Goal: Communication & Community: Share content

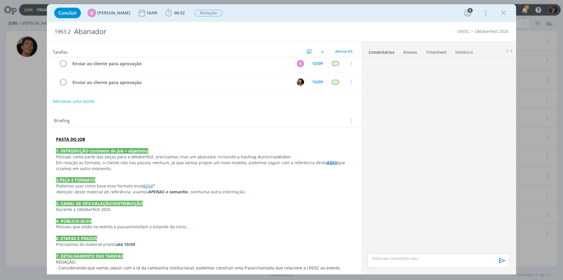
scroll to position [29, 0]
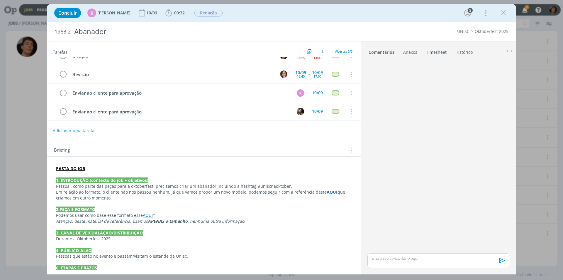
click at [385, 259] on p "dialog" at bounding box center [438, 257] width 133 height 5
click at [386, 252] on body "Jobs Produção Mídia 8 Notificações Central de Ajuda Área de Membros Implantação…" at bounding box center [281, 140] width 563 height 280
click at [391, 248] on p "@KAROL" at bounding box center [438, 246] width 133 height 5
click at [399, 255] on span "[PERSON_NAME]" at bounding box center [404, 255] width 36 height 7
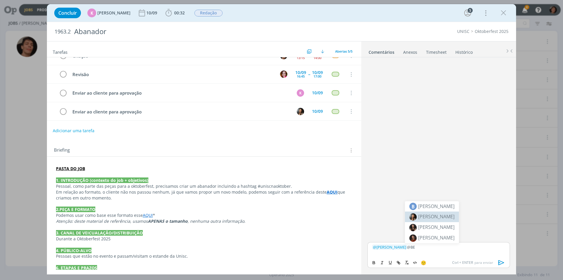
click at [442, 217] on span "[PERSON_NAME]" at bounding box center [436, 216] width 36 height 6
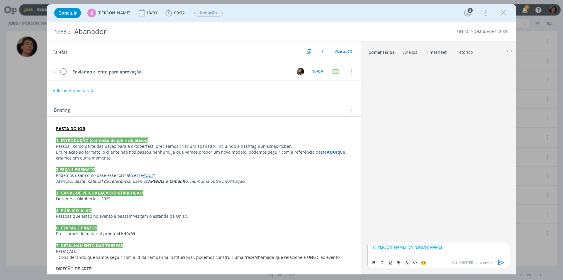
scroll to position [111, 0]
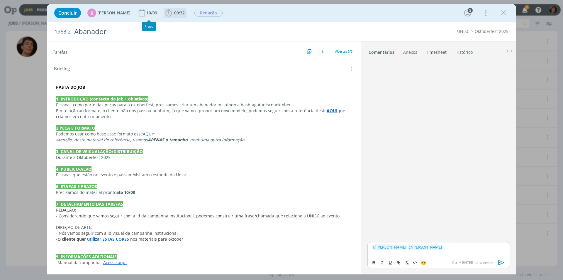
click at [173, 11] on b "00:32" at bounding box center [179, 13] width 13 height 4
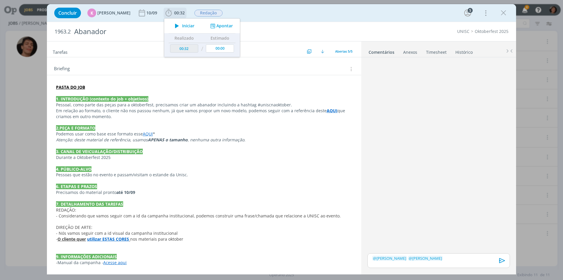
click at [219, 24] on button "Apontar" at bounding box center [221, 26] width 24 height 6
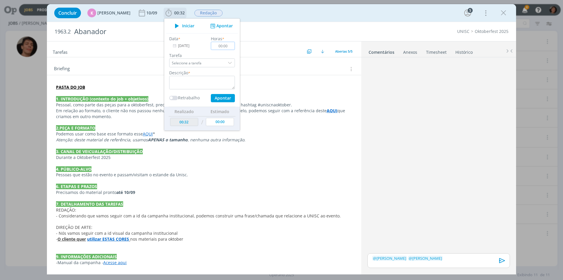
drag, startPoint x: 225, startPoint y: 48, endPoint x: 201, endPoint y: 54, distance: 25.3
click at [201, 54] on div "Data * 09/09/2025 Horas * 00:00 Tarefa Selecione a tarefa Descrição * Retrabalh…" at bounding box center [202, 68] width 72 height 67
type input "02:30"
click at [203, 83] on textarea "dialog" at bounding box center [202, 82] width 66 height 13
type textarea "criação ideias abanador"
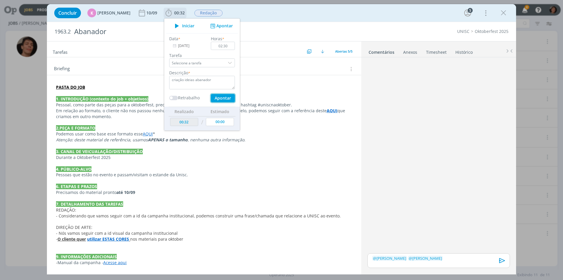
click at [220, 97] on button "Apontar" at bounding box center [223, 98] width 24 height 8
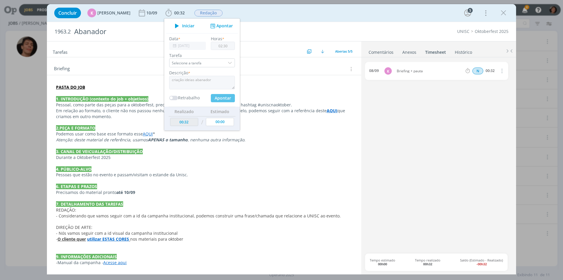
type input "03:02"
type input "00:00"
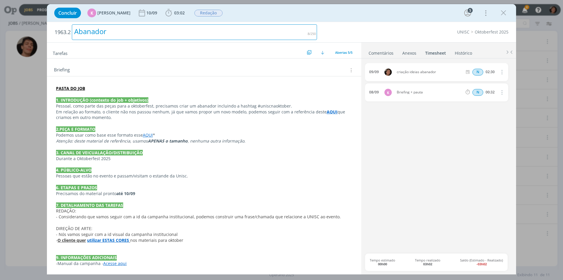
click at [262, 31] on div "Abanador" at bounding box center [194, 32] width 245 height 16
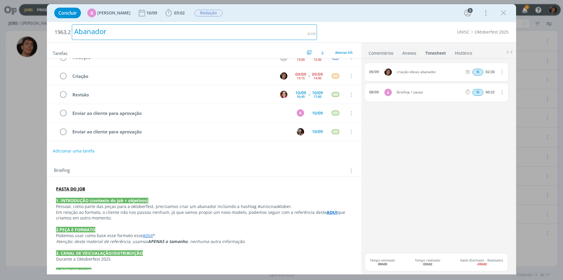
scroll to position [0, 0]
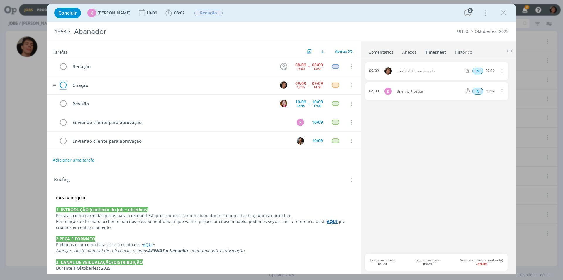
click at [62, 86] on icon "dialog" at bounding box center [63, 85] width 8 height 9
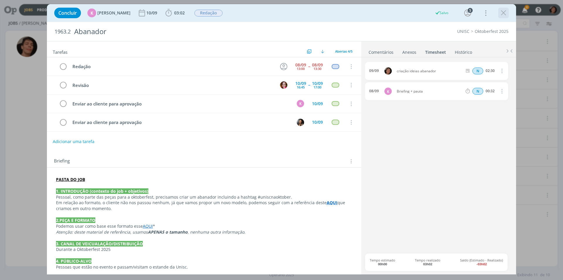
click at [506, 13] on icon "dialog" at bounding box center [503, 13] width 9 height 9
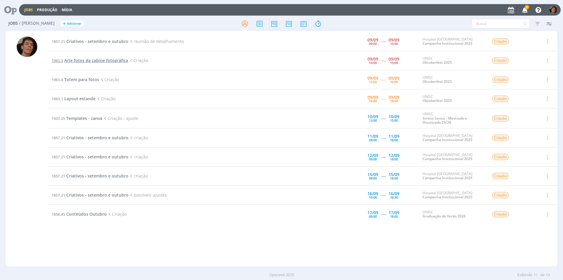
click at [96, 61] on span "Arte fotos da cabine fotográfica" at bounding box center [96, 61] width 64 height 6
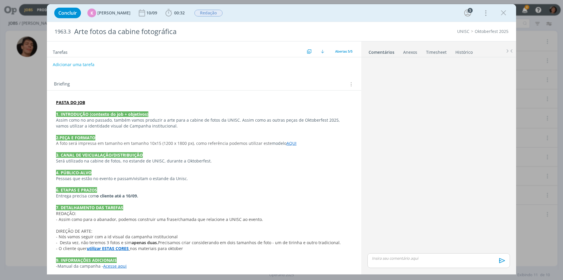
scroll to position [99, 0]
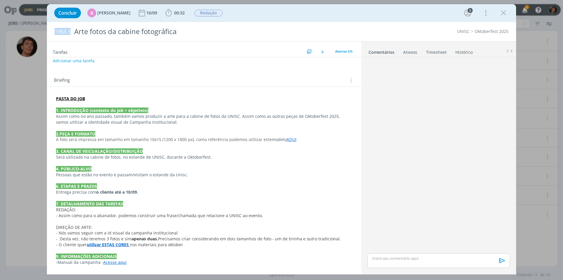
drag, startPoint x: 70, startPoint y: 31, endPoint x: 55, endPoint y: 30, distance: 15.3
click at [55, 30] on span "1963.3" at bounding box center [63, 31] width 16 height 6
copy span "1963.3"
click at [171, 200] on p "dialog" at bounding box center [204, 198] width 296 height 6
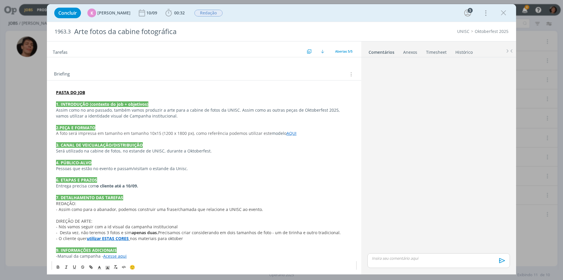
scroll to position [110, 0]
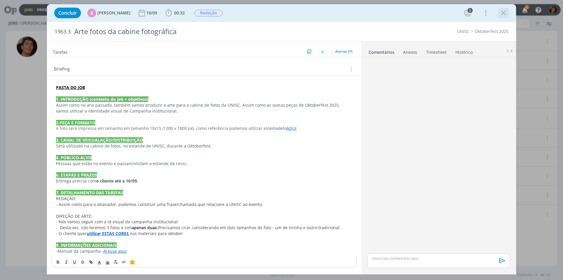
click at [503, 12] on icon "dialog" at bounding box center [503, 13] width 9 height 9
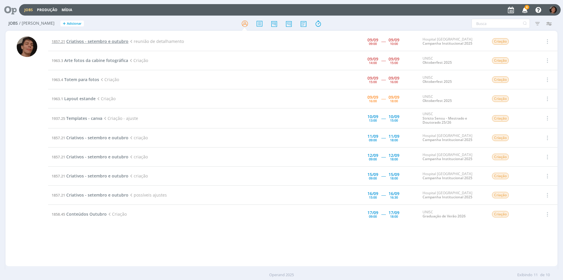
click at [96, 41] on span "Criativos - setembro e outubro" at bounding box center [97, 41] width 62 height 6
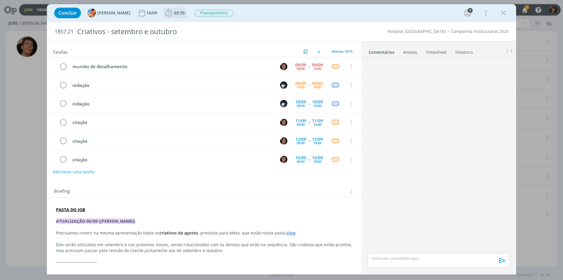
click at [166, 10] on icon "dialog" at bounding box center [168, 13] width 9 height 9
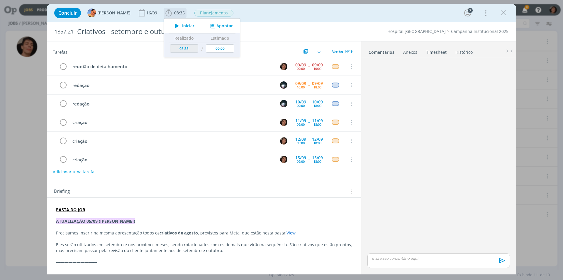
click at [214, 25] on button "Apontar" at bounding box center [221, 26] width 24 height 6
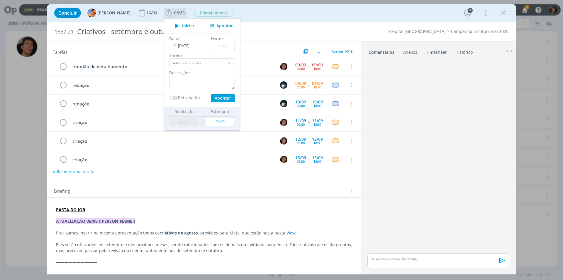
drag, startPoint x: 222, startPoint y: 46, endPoint x: 186, endPoint y: 54, distance: 36.6
click at [186, 54] on div "Data * 09/09/2025 Horas * 00:00 Tarefa Selecione a tarefa Descrição * Retrabalh…" at bounding box center [202, 68] width 72 height 67
type input "00:20"
click at [192, 80] on textarea "dialog" at bounding box center [202, 82] width 66 height 13
type textarea "reunião"
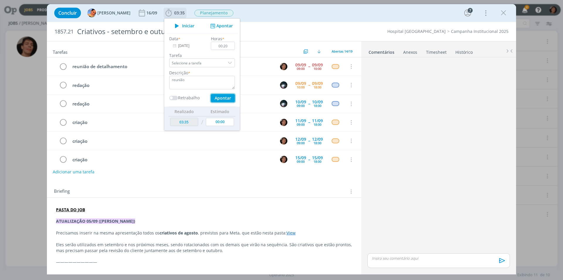
click at [220, 97] on button "Apontar" at bounding box center [223, 98] width 24 height 8
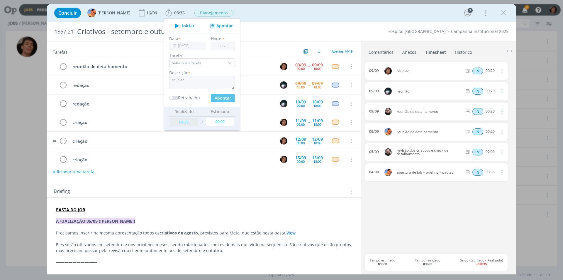
type input "03:55"
type input "00:00"
click at [389, 197] on div "09/09 reunião N 00:20 Excluir Editar 09/09 reunião N 00:20 Excluir 09/09 reuniã…" at bounding box center [438, 157] width 147 height 191
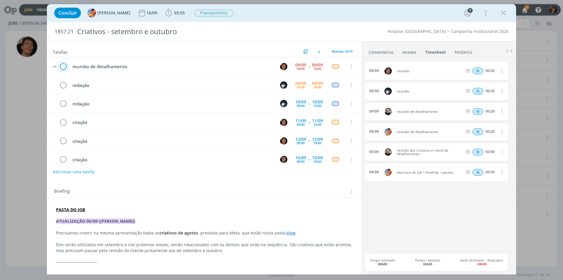
click at [63, 67] on icon "dialog" at bounding box center [63, 66] width 8 height 9
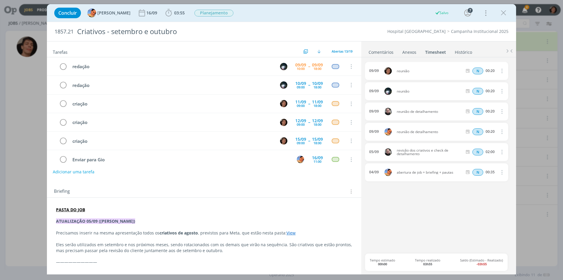
click at [501, 13] on icon "dialog" at bounding box center [503, 13] width 9 height 9
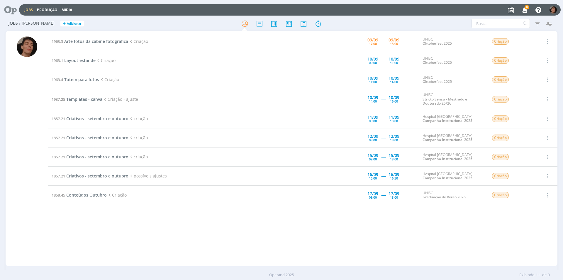
click at [26, 152] on div at bounding box center [27, 150] width 21 height 229
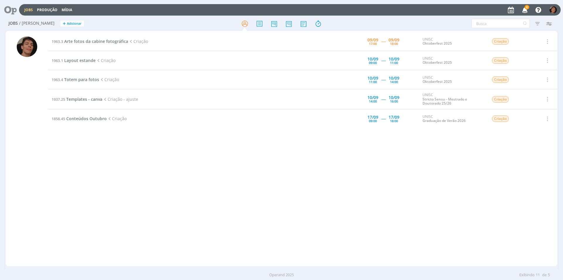
click at [92, 44] on td "1963.3 Arte fotos da cabine fotográfica Criação" at bounding box center [180, 41] width 264 height 19
click at [109, 40] on span "Arte fotos da cabine fotográfica" at bounding box center [96, 41] width 64 height 6
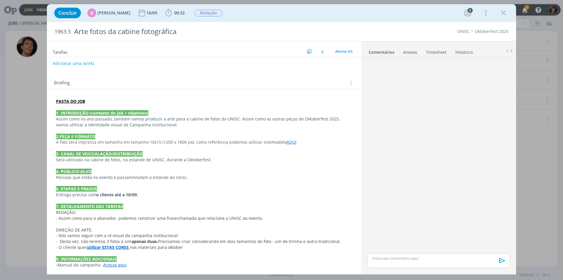
scroll to position [99, 0]
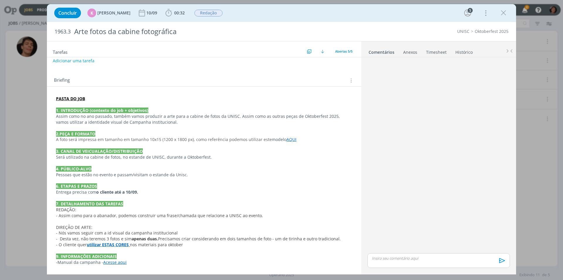
click at [122, 244] on strong "utilizar ESTAS CORES" at bounding box center [108, 244] width 42 height 6
click at [115, 255] on link "https://sobeae.sharepoint.com/:f:/s/SOBEAE/EmeiZrHZVttCiAjItzU55ZYBisx3h0DnTAIy…" at bounding box center [94, 256] width 44 height 8
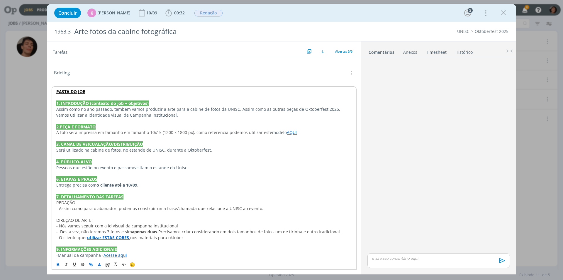
scroll to position [111, 0]
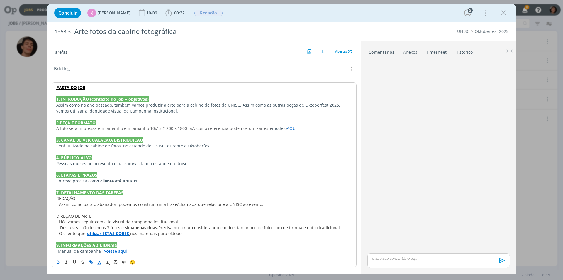
click at [205, 229] on span "Precisamos criar considerando em dois tamanhos de foto - um de tirinha e outro …" at bounding box center [249, 227] width 183 height 6
click at [241, 232] on p "- O cliente quer utilizar ESTAS CORES nos materiais para oktober" at bounding box center [204, 233] width 296 height 6
click at [256, 227] on span "Precisamos criar considerando em dois tamanhos de foto - um de tirinha e outro …" at bounding box center [249, 227] width 183 height 6
click at [280, 223] on p "- Nós vamos seguir com a id visual da campanha institucional" at bounding box center [204, 222] width 296 height 6
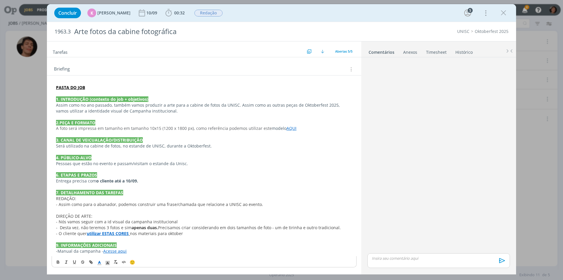
click at [209, 226] on span "Precisamos criar considerando em dois tamanhos de foto - um de tirinha e outro …" at bounding box center [249, 227] width 183 height 6
click at [400, 258] on p "dialog" at bounding box center [438, 257] width 133 height 5
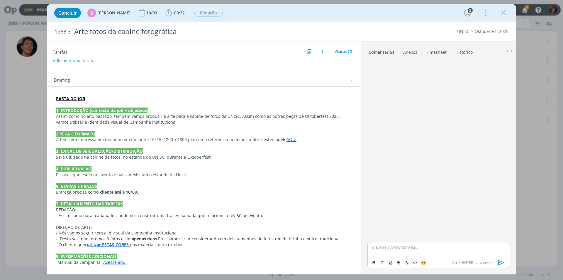
scroll to position [99, 0]
click at [400, 258] on span "[PERSON_NAME]" at bounding box center [404, 255] width 36 height 7
click at [430, 264] on span "[PERSON_NAME]" at bounding box center [436, 265] width 36 height 6
click at [455, 255] on body "Jobs Produção Mídia 8 Notificações Central de Ajuda Área de Membros Implantação…" at bounding box center [281, 140] width 563 height 280
click at [457, 250] on div "﻿ @ Karoline Arend ﻿ ﻿ @ Beatriz Luchese ﻿ @luiz" at bounding box center [439, 249] width 143 height 15
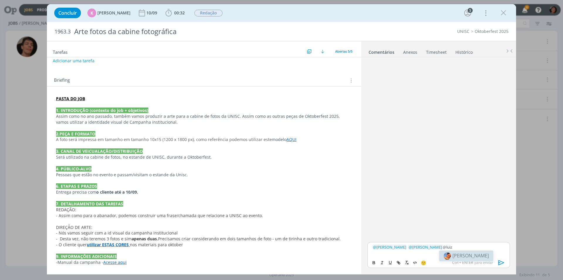
click at [459, 255] on span "[PERSON_NAME]" at bounding box center [471, 255] width 36 height 6
click at [490, 249] on p "﻿ @ Karoline Arend ﻿ ﻿ @ Beatriz Luchese ﻿ ﻿ @ Luíza Santana ﻿ @bruna" at bounding box center [438, 246] width 133 height 5
click at [486, 248] on p "﻿ @ Karoline Arend ﻿ ﻿ @ Beatriz Luchese ﻿ ﻿ @ Luíza Santana ﻿ @bruna" at bounding box center [438, 246] width 133 height 5
click at [489, 253] on body "Jobs Produção Mídia 8 Notificações Central de Ajuda Área de Membros Implantação…" at bounding box center [281, 140] width 563 height 280
click at [487, 246] on p "﻿ @ Karoline Arend ﻿ ﻿ @ Beatriz Luchese ﻿ ﻿ @ Luíza Santana ﻿ @bruna" at bounding box center [438, 246] width 133 height 5
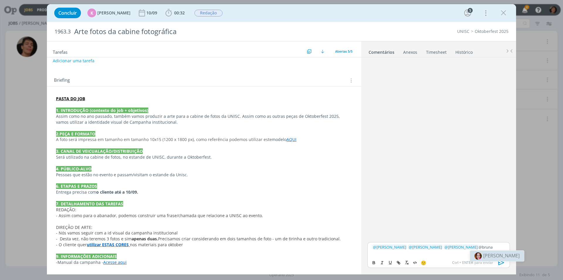
click at [487, 256] on span "[PERSON_NAME]" at bounding box center [502, 255] width 36 height 6
drag, startPoint x: 383, startPoint y: 251, endPoint x: 399, endPoint y: 251, distance: 15.9
click at [399, 251] on p "﻿ @ Karoline Arend ﻿ ﻿ @ Beatriz Luchese ﻿ ﻿ @ Luíza Santana ﻿ ﻿ @ Bruna Bueno …" at bounding box center [438, 246] width 133 height 16
click at [399, 262] on icon "dialog" at bounding box center [398, 262] width 5 height 5
paste input "https://sobeae.sharepoint.com/:f:/s/SOBEAE/Emcu870EdMRAqSc-mQ8HO2MBesgz-E6sCLKH…"
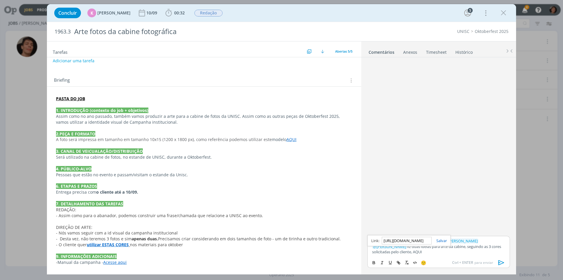
scroll to position [0, 156]
type input "https://sobeae.sharepoint.com/:f:/s/SOBEAE/Emcu870EdMRAqSc-mQ8HO2MBesgz-E6sCLKH…"
click at [442, 240] on link "dialog" at bounding box center [439, 240] width 15 height 5
click at [501, 260] on icon "dialog" at bounding box center [501, 262] width 9 height 9
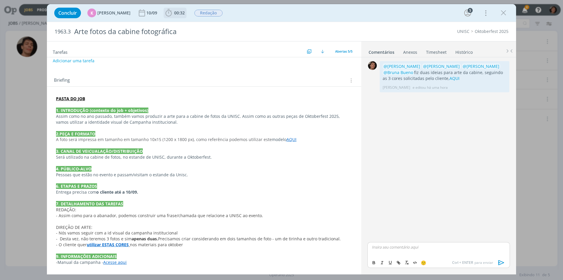
click at [168, 14] on icon "dialog" at bounding box center [168, 13] width 9 height 9
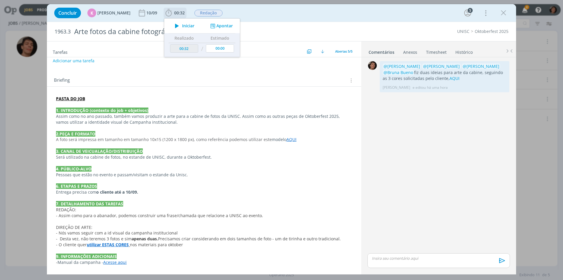
click at [220, 28] on button "Apontar" at bounding box center [221, 26] width 24 height 6
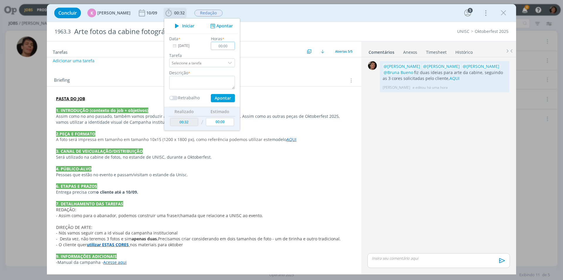
drag, startPoint x: 213, startPoint y: 45, endPoint x: 189, endPoint y: 50, distance: 24.6
click at [189, 50] on div "Data * 09/09/2025 Horas * 00:00 Tarefa Selecione a tarefa Descrição * Retrabalh…" at bounding box center [202, 68] width 72 height 67
type input "01:10"
click at [199, 76] on textarea "dialog" at bounding box center [202, 82] width 66 height 13
type textarea "criação ideias arte cabine fotos"
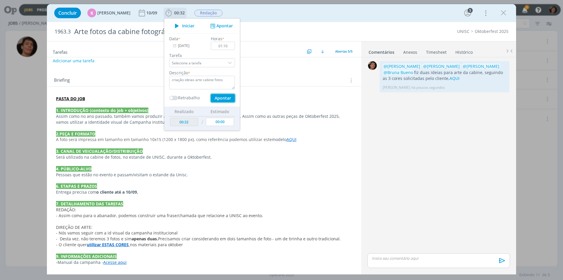
click at [226, 98] on button "Apontar" at bounding box center [223, 98] width 24 height 8
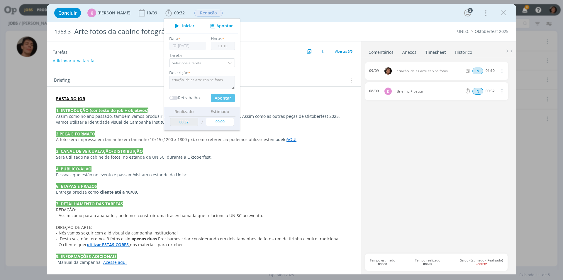
type input "01:42"
type input "00:00"
click at [435, 127] on div "09/09 criação ideias arte cabine fotos N 01:10 Excluir Editar 08/09 K Briefing …" at bounding box center [438, 157] width 147 height 191
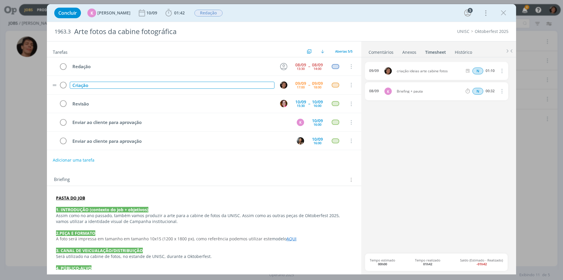
click at [74, 86] on div "Criação" at bounding box center [172, 85] width 205 height 7
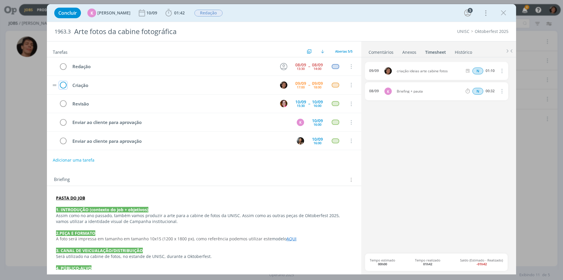
drag, startPoint x: 60, startPoint y: 89, endPoint x: 63, endPoint y: 87, distance: 3.5
click at [60, 89] on icon "dialog" at bounding box center [63, 85] width 8 height 9
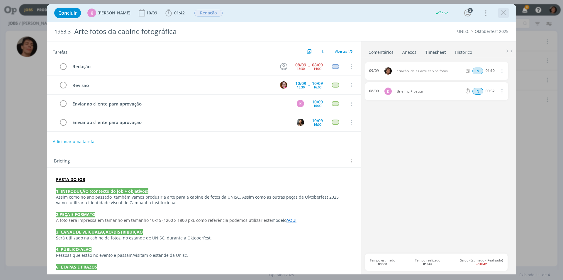
click at [506, 13] on icon "dialog" at bounding box center [503, 13] width 9 height 9
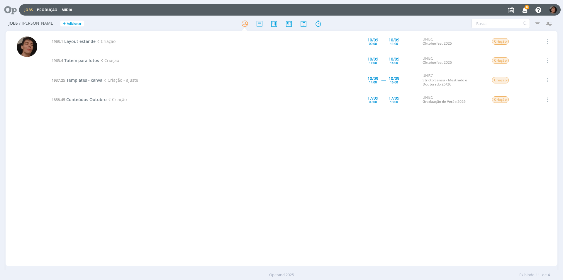
click at [292, 145] on div "1963.1 Layout estande Criação 10/09 09:00 ----- 10/09 11:00 UNISC Oktoberfest 2…" at bounding box center [303, 148] width 510 height 233
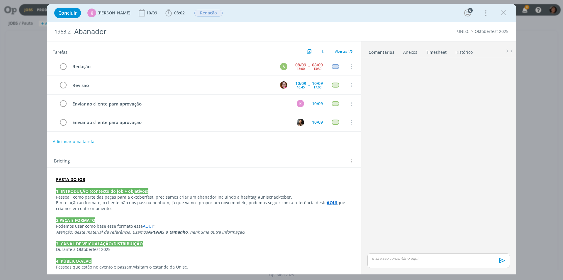
click at [390, 262] on div "dialog" at bounding box center [439, 260] width 143 height 15
click at [400, 252] on span "[PERSON_NAME]" at bounding box center [404, 255] width 36 height 7
click at [434, 266] on span "[PERSON_NAME]" at bounding box center [436, 265] width 36 height 6
click at [470, 253] on span "[PERSON_NAME]" at bounding box center [471, 255] width 36 height 6
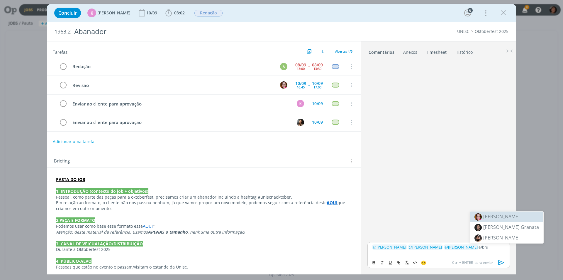
drag, startPoint x: 496, startPoint y: 216, endPoint x: 481, endPoint y: 234, distance: 23.1
click at [496, 216] on span "[PERSON_NAME]" at bounding box center [502, 216] width 36 height 6
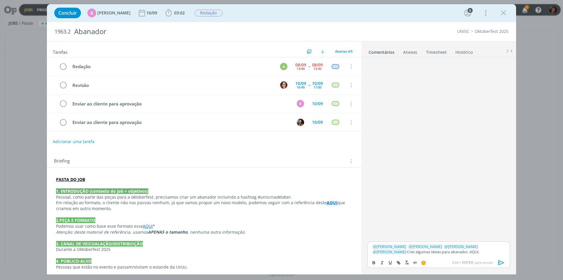
click at [417, 252] on p "﻿ @ [PERSON_NAME] ﻿ ﻿ @ [PERSON_NAME] ﻿ ﻿ @ [PERSON_NAME] ﻿ ﻿ @ [PERSON_NAME] ﻿…" at bounding box center [438, 249] width 133 height 11
drag, startPoint x: 451, startPoint y: 251, endPoint x: 468, endPoint y: 250, distance: 17.1
click at [468, 250] on p "﻿ @ [PERSON_NAME] ﻿ ﻿ @ [PERSON_NAME] ﻿ ﻿ @ [PERSON_NAME] ﻿ ﻿ @ [PERSON_NAME] ﻿…" at bounding box center [438, 249] width 133 height 11
click at [399, 261] on icon "dialog" at bounding box center [398, 262] width 5 height 5
paste input "[URL][DOMAIN_NAME]"
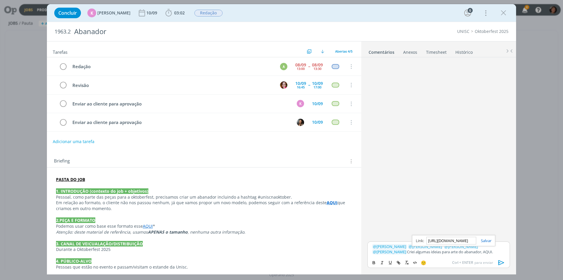
scroll to position [0, 147]
type input "[URL][DOMAIN_NAME]"
drag, startPoint x: 486, startPoint y: 239, endPoint x: 482, endPoint y: 239, distance: 3.9
click at [486, 239] on link "dialog" at bounding box center [483, 240] width 15 height 5
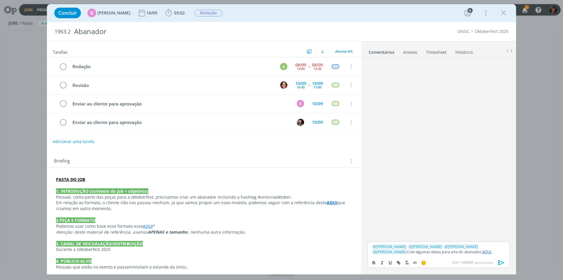
click at [500, 261] on icon "dialog" at bounding box center [501, 262] width 9 height 9
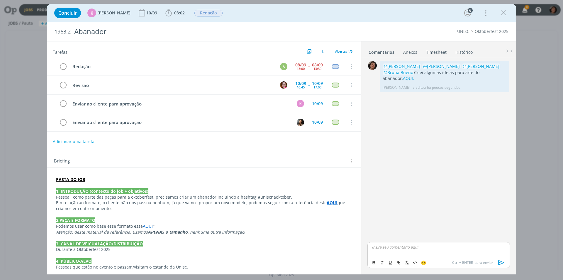
drag, startPoint x: 504, startPoint y: 11, endPoint x: 458, endPoint y: 22, distance: 47.3
click at [503, 13] on icon "dialog" at bounding box center [503, 13] width 9 height 9
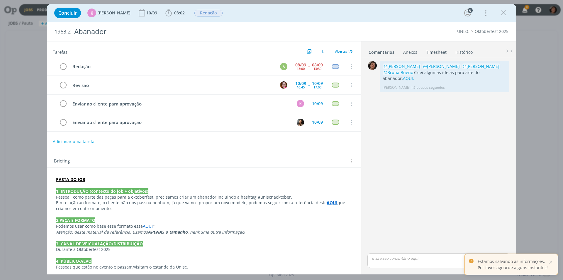
click at [429, 119] on div "0 @[PERSON_NAME] @[PERSON_NAME] @[PERSON_NAME] @Bruna Bueno Criei algumas ideia…" at bounding box center [438, 156] width 147 height 192
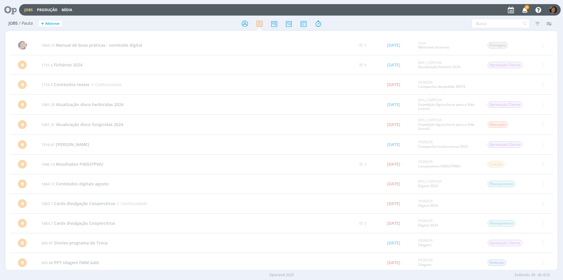
click at [24, 13] on div "Jobs Produção [GEOGRAPHIC_DATA] 8 Notificações Central de Ajuda Área de Membros…" at bounding box center [290, 9] width 542 height 11
click at [25, 11] on link "Jobs" at bounding box center [28, 9] width 9 height 5
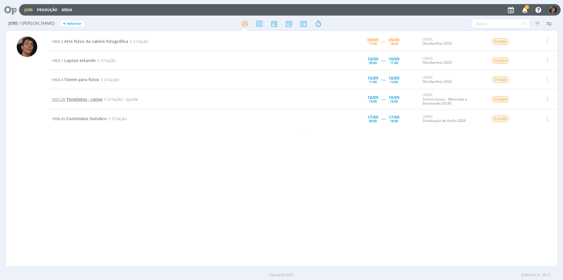
click at [81, 98] on span "Templates - canva" at bounding box center [84, 99] width 36 height 6
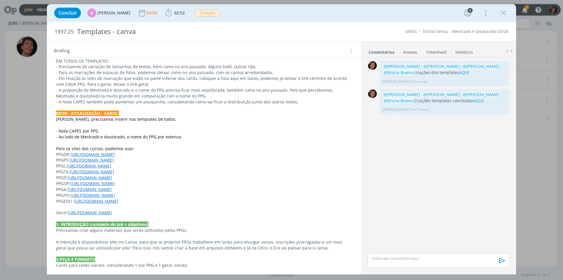
scroll to position [29, 0]
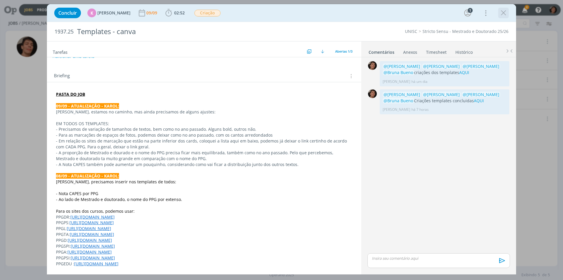
click at [504, 18] on div "Concluir K [PERSON_NAME] [DATE] 02:52 Iniciar Apontar Data * [DATE] Horas * 00:…" at bounding box center [281, 13] width 461 height 14
click at [504, 14] on icon "dialog" at bounding box center [503, 13] width 9 height 9
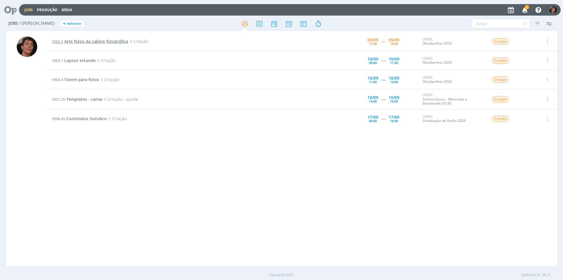
click at [89, 42] on span "Arte fotos da cabine fotográfica" at bounding box center [96, 41] width 64 height 6
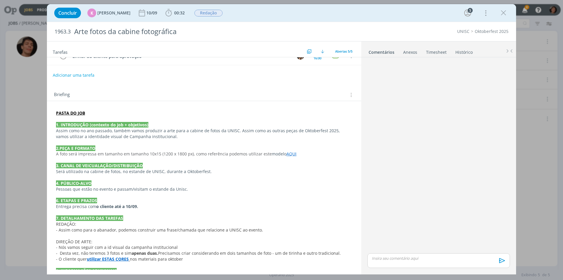
scroll to position [99, 0]
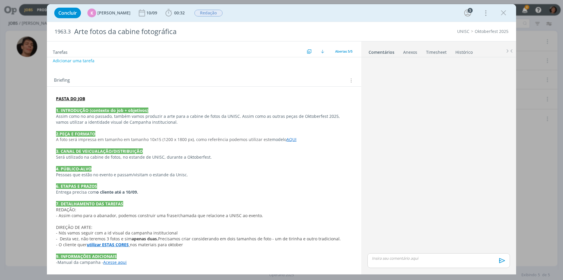
click at [530, 76] on div "Concluir K [PERSON_NAME] [DATE] 00:32 Iniciar Apontar Data * [DATE] Horas * 00:…" at bounding box center [281, 140] width 563 height 280
